Goal: Task Accomplishment & Management: Manage account settings

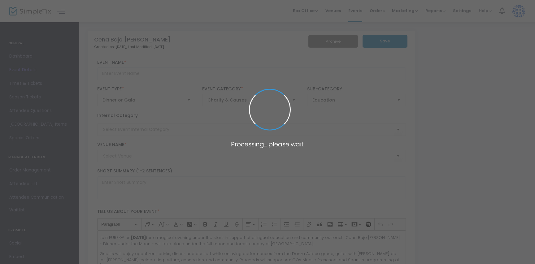
type input "Cena Bajo [PERSON_NAME]"
type textarea "Join EUREKA! [DATE][DATE] for a magical evening under the stars in support of b…"
type input "Buy Tickets"
type input "AmiGOs Fundraiser"
type input "[GEOGRAPHIC_DATA]"
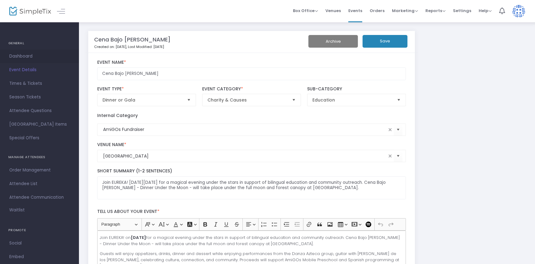
click at [21, 53] on span "Dashboard" at bounding box center [39, 56] width 60 height 8
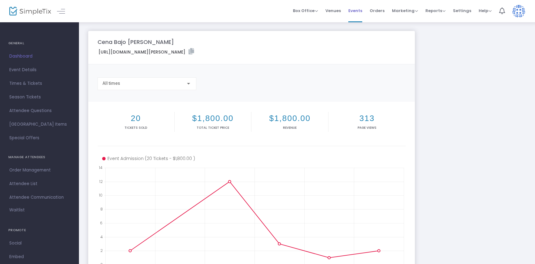
click at [360, 15] on span "Events" at bounding box center [355, 11] width 14 height 16
